Goal: Navigation & Orientation: Find specific page/section

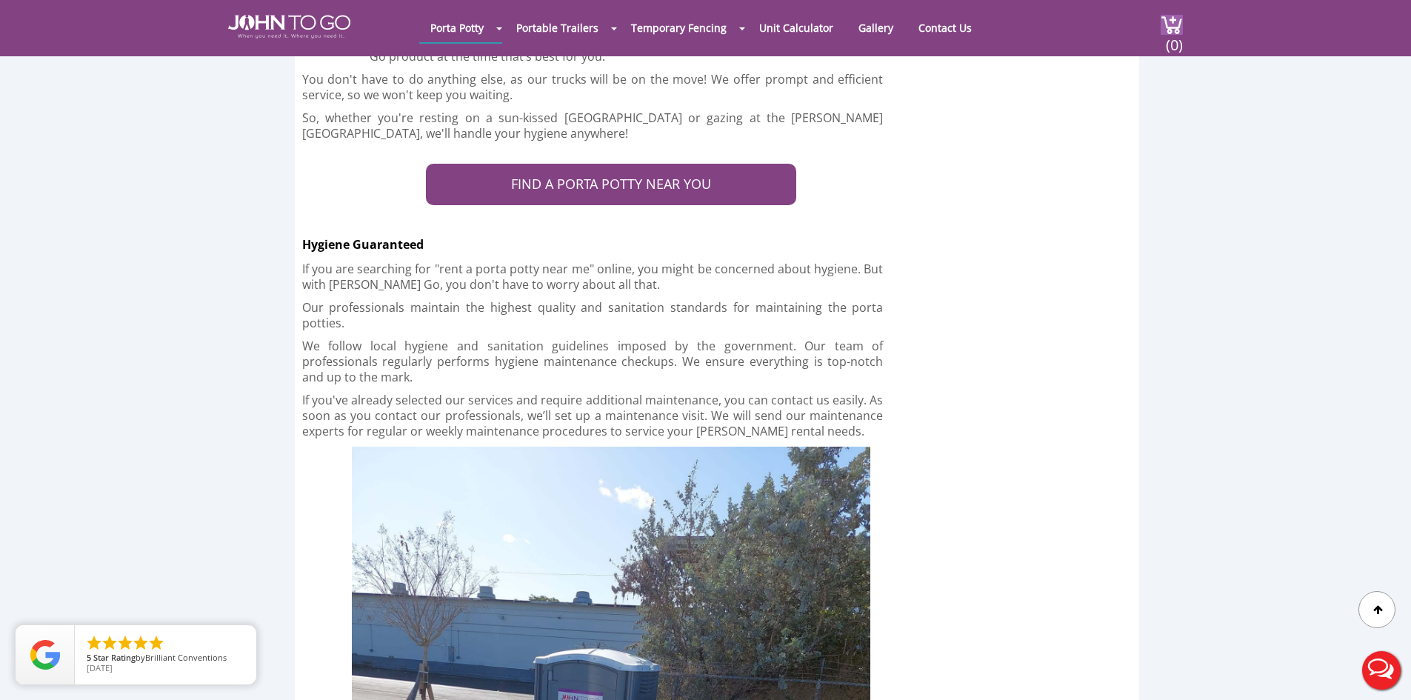
scroll to position [4073, 0]
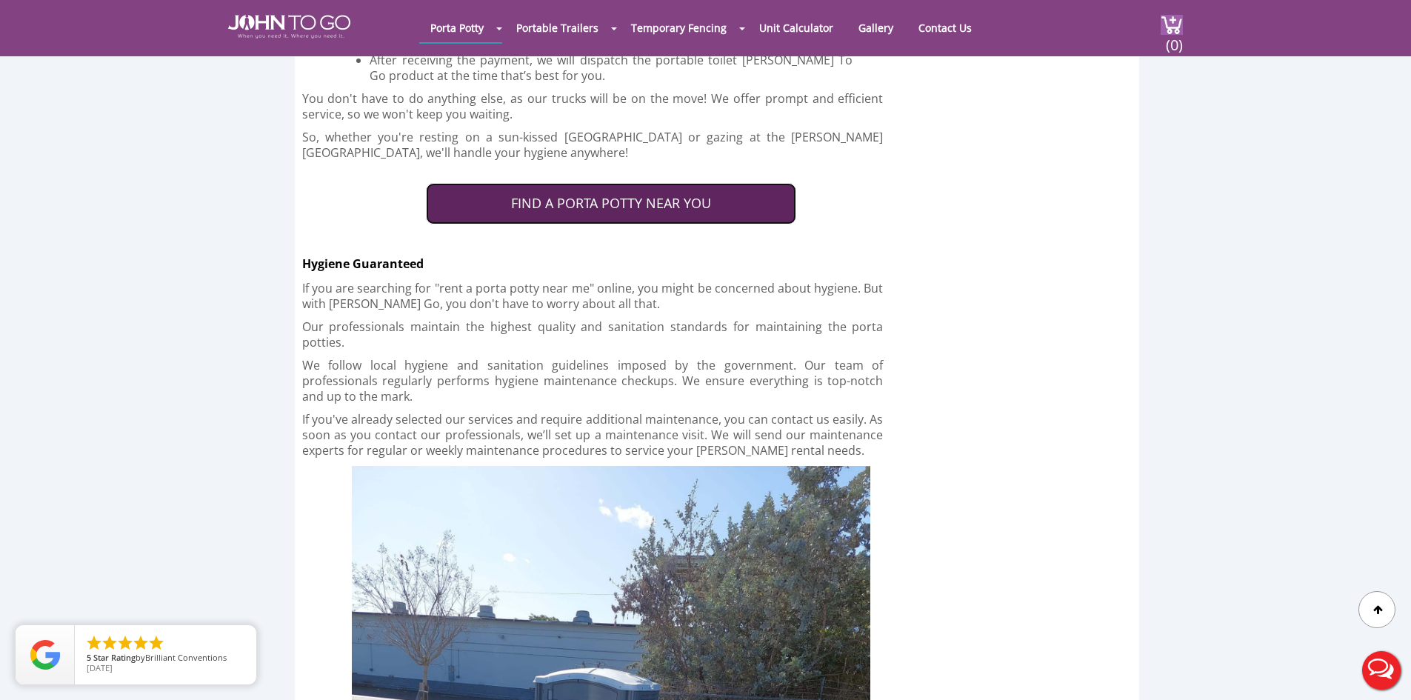
click at [657, 183] on link "FIND A PORTA POTTY NEAR YOU" at bounding box center [611, 203] width 370 height 41
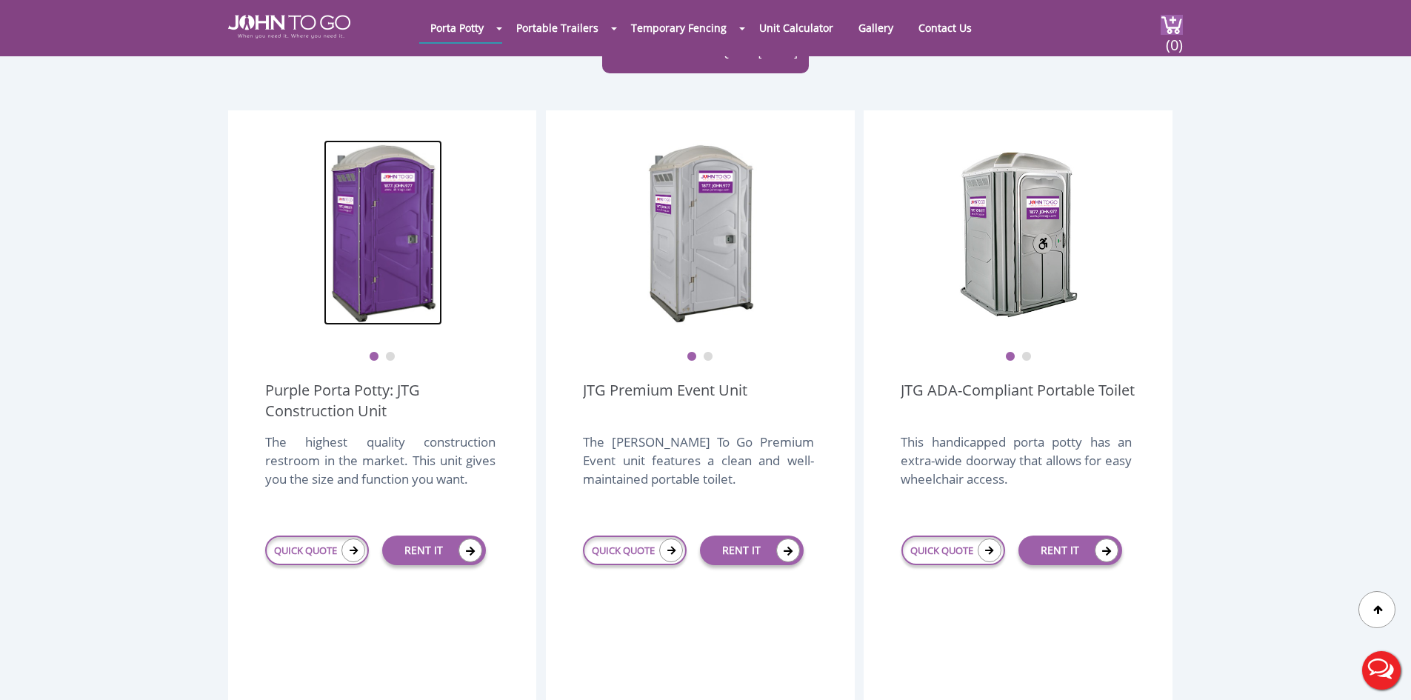
click at [392, 244] on img at bounding box center [383, 232] width 118 height 185
